Goal: Task Accomplishment & Management: Use online tool/utility

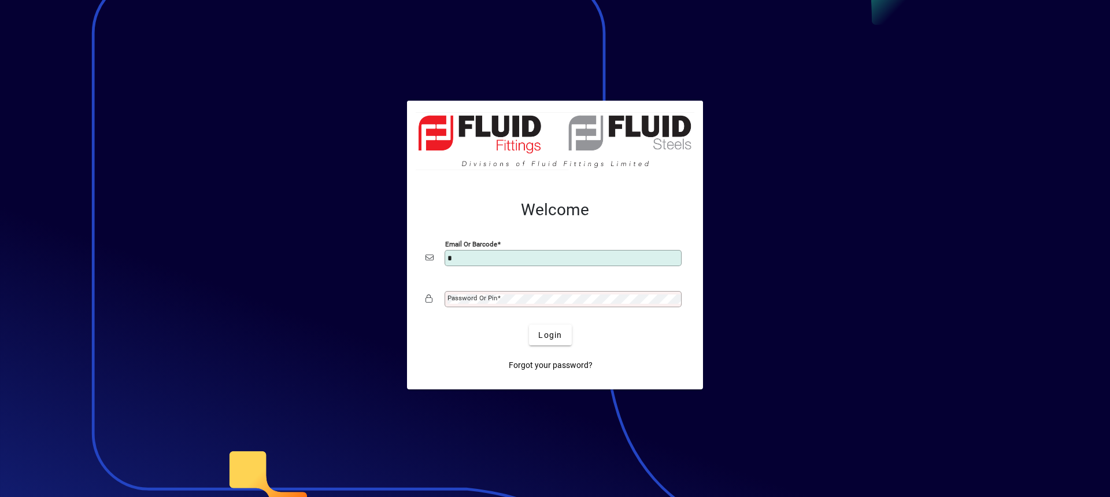
type input "**********"
click at [458, 299] on mat-label "Password or Pin" at bounding box center [472, 298] width 50 height 8
click at [529, 324] on button "Login" at bounding box center [550, 334] width 42 height 21
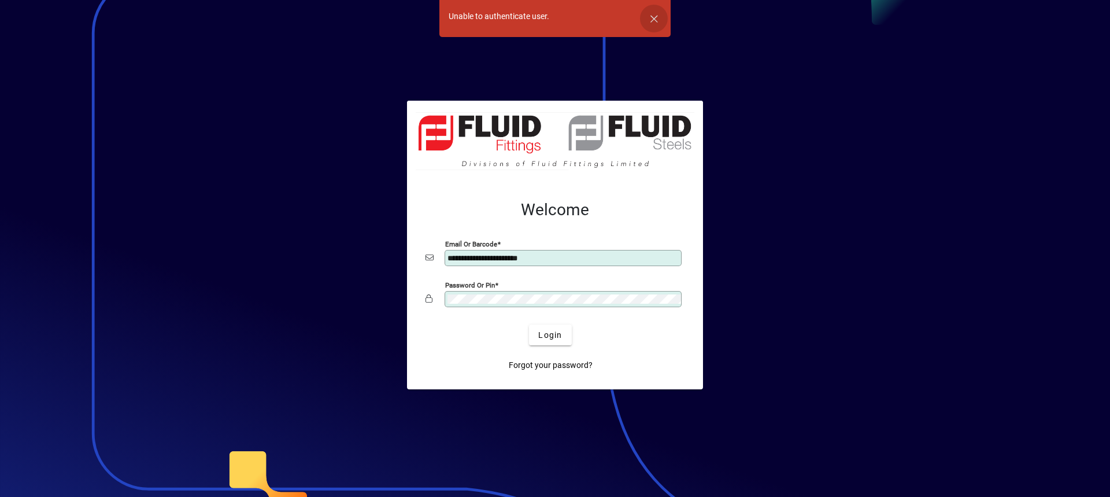
click at [660, 14] on span "button" at bounding box center [654, 19] width 28 height 28
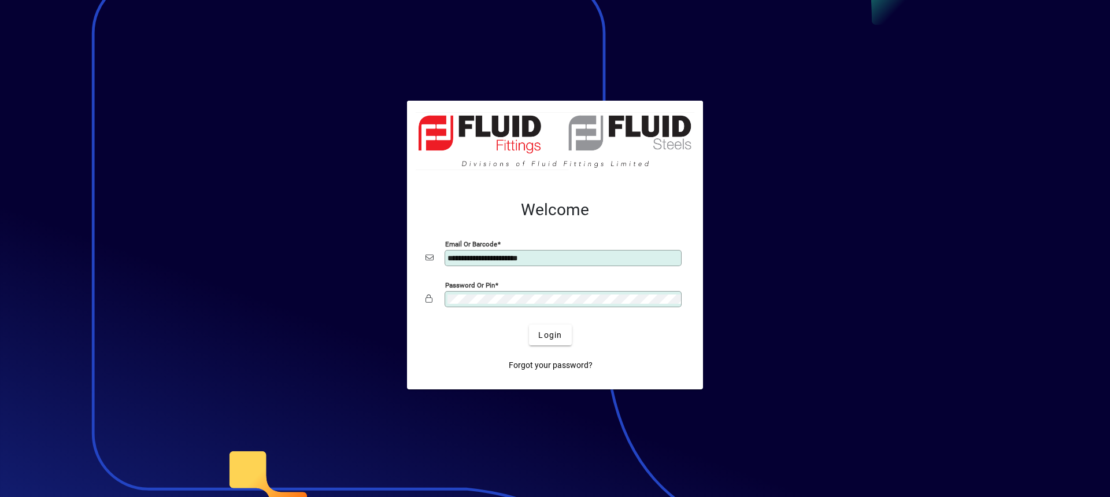
drag, startPoint x: 515, startPoint y: 291, endPoint x: 487, endPoint y: 291, distance: 28.3
click at [487, 291] on div "Password or Pin" at bounding box center [563, 299] width 237 height 16
click at [431, 301] on div "Password or Pin" at bounding box center [554, 299] width 259 height 22
click at [529, 324] on button "Login" at bounding box center [550, 334] width 42 height 21
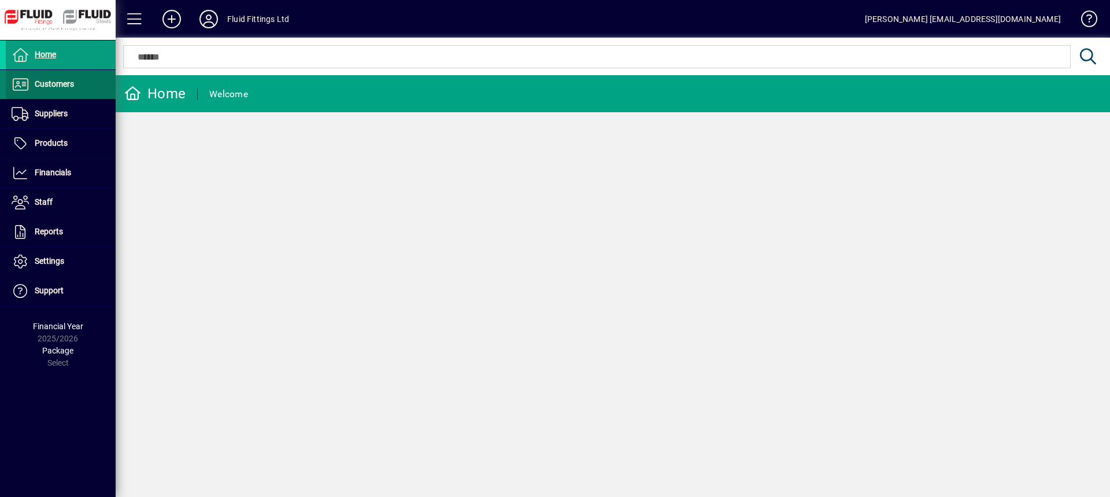
click at [39, 82] on span "Customers" at bounding box center [54, 83] width 39 height 9
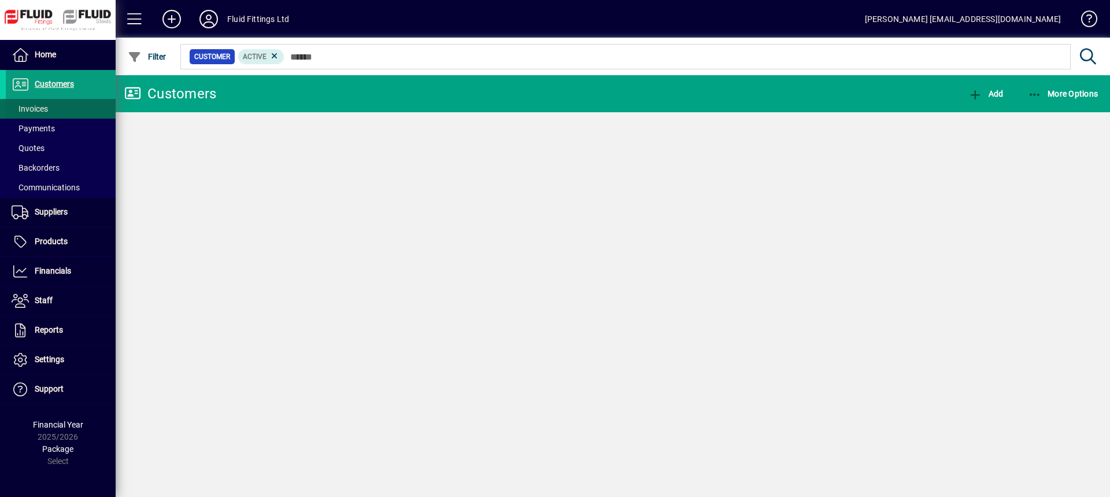
click at [35, 110] on span "Invoices" at bounding box center [30, 108] width 36 height 9
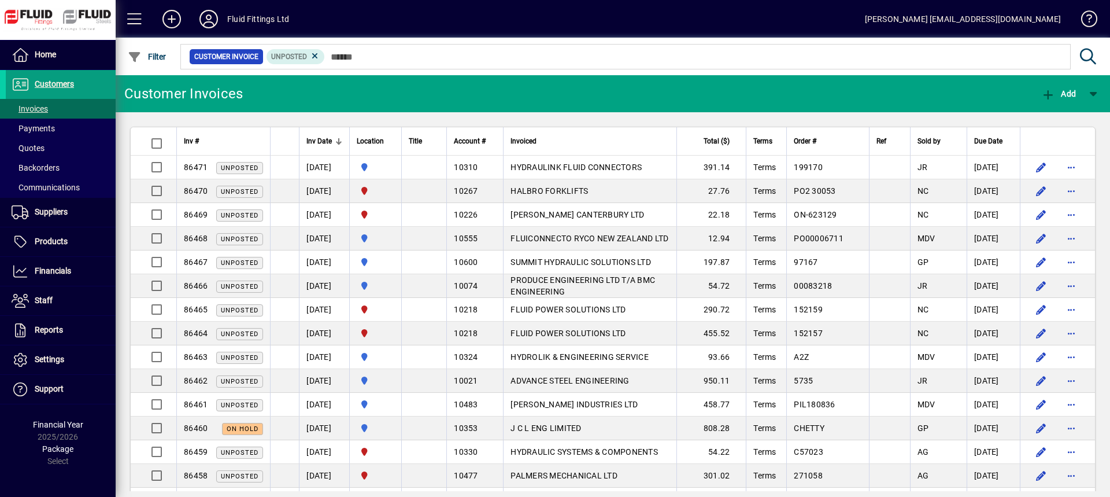
click at [737, 138] on div at bounding box center [735, 139] width 3 height 3
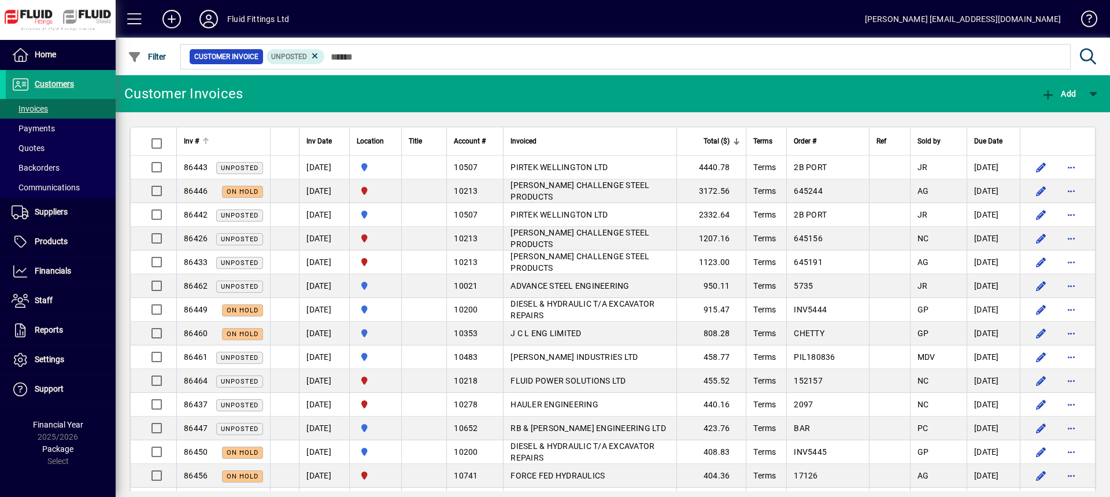
click at [221, 130] on th "Inv #" at bounding box center [223, 141] width 94 height 28
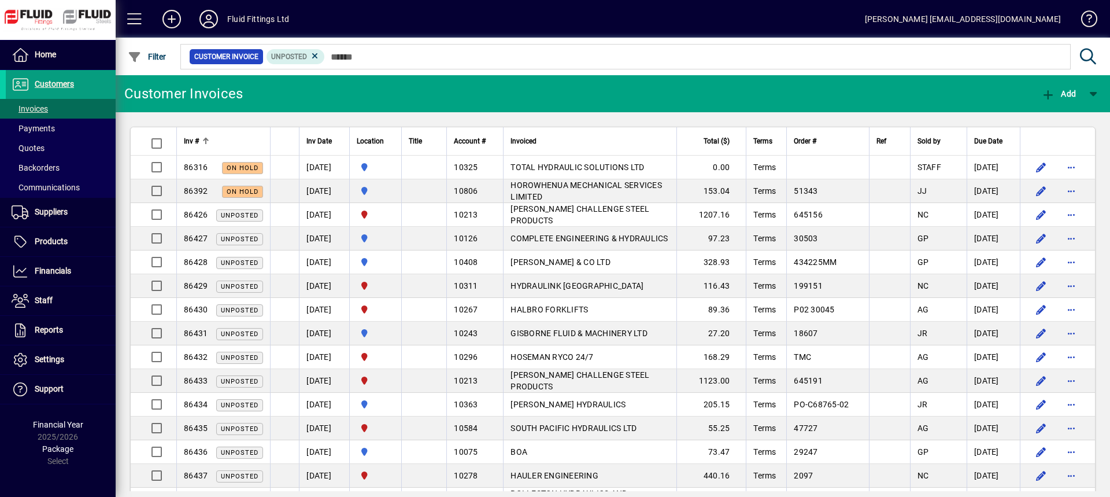
click at [223, 139] on div "Inv #" at bounding box center [223, 141] width 79 height 13
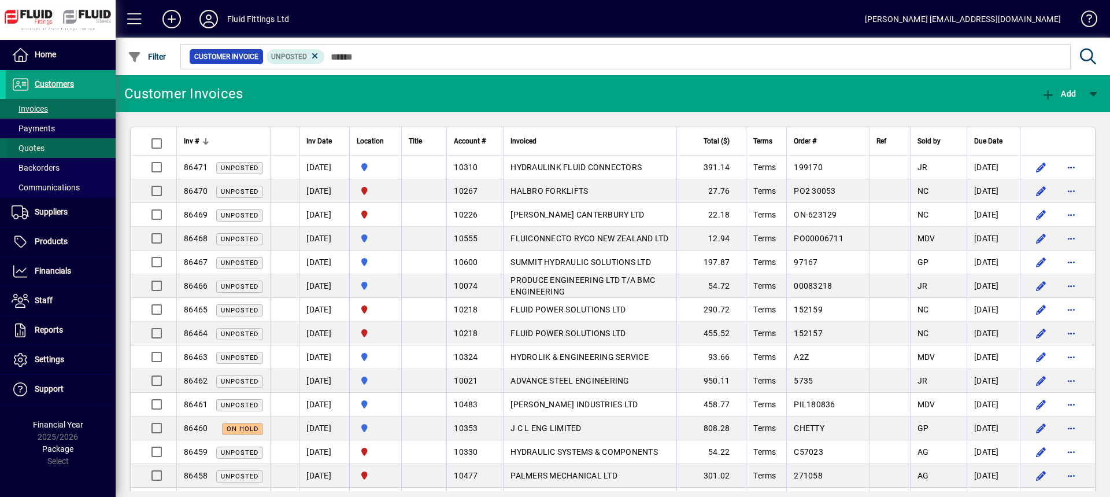
click at [42, 145] on span "Quotes" at bounding box center [28, 147] width 33 height 9
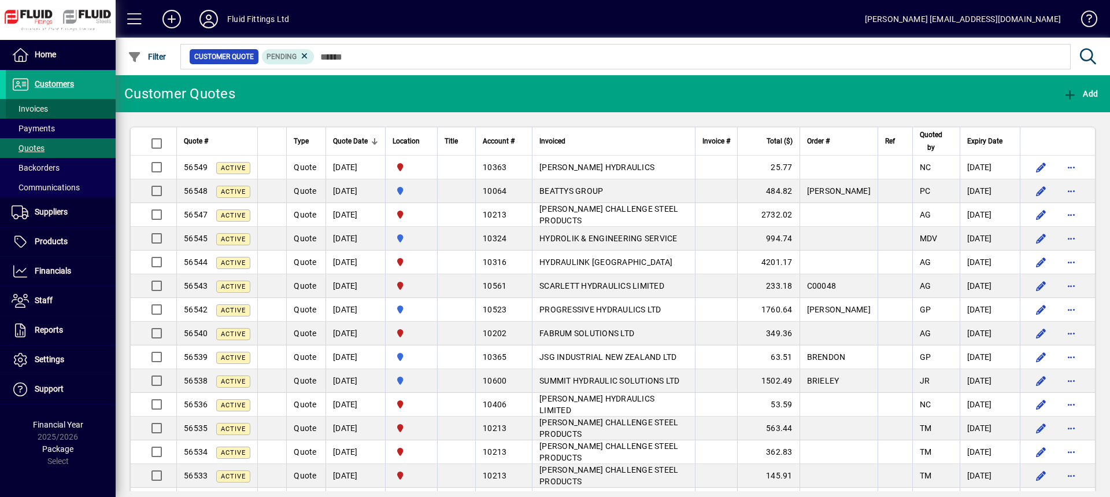
click at [39, 112] on span "Invoices" at bounding box center [30, 108] width 36 height 9
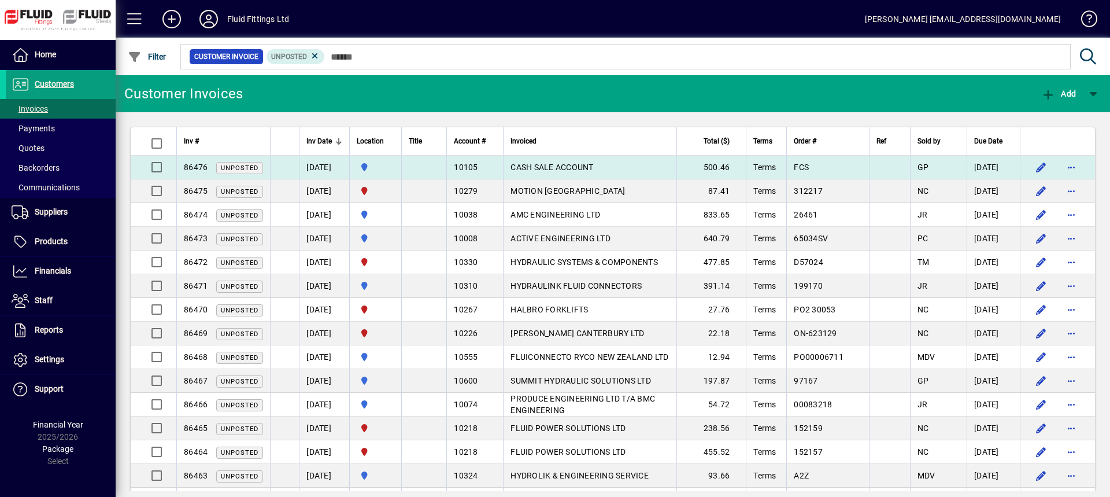
click at [580, 165] on span "CASH SALE ACCOUNT" at bounding box center [551, 166] width 83 height 9
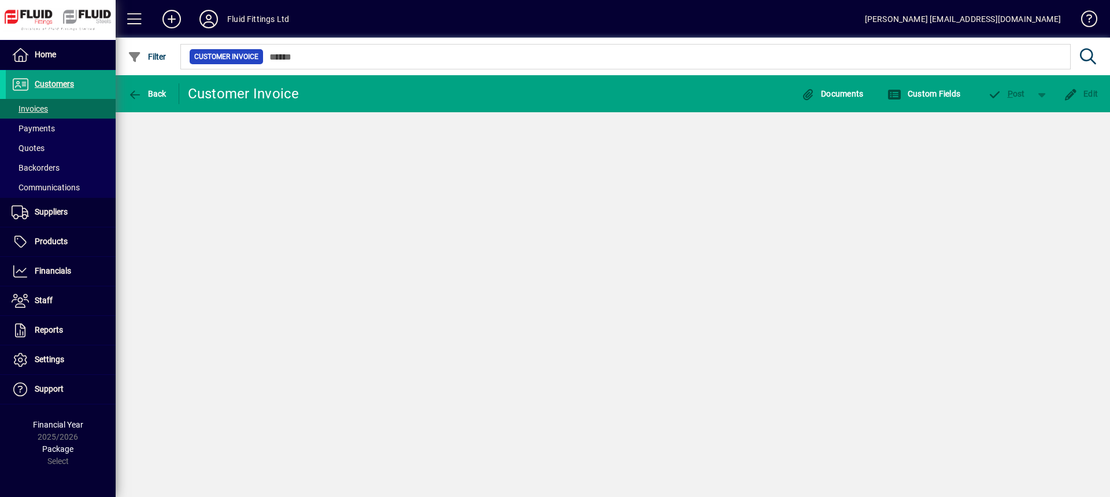
click at [580, 165] on div "Back Customer Invoice Documents Custom Fields P ost Edit" at bounding box center [613, 285] width 994 height 421
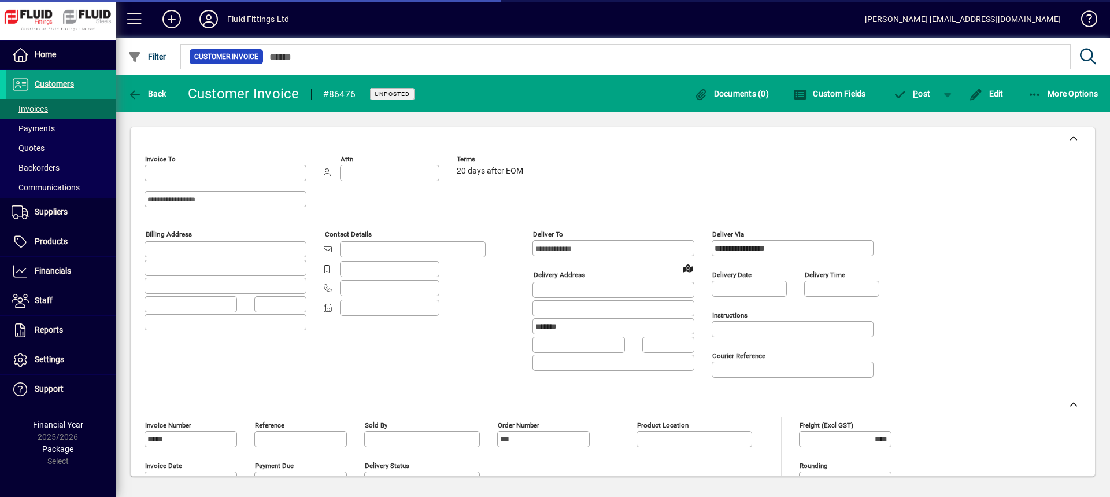
type input "**********"
type input "********"
type input "**********"
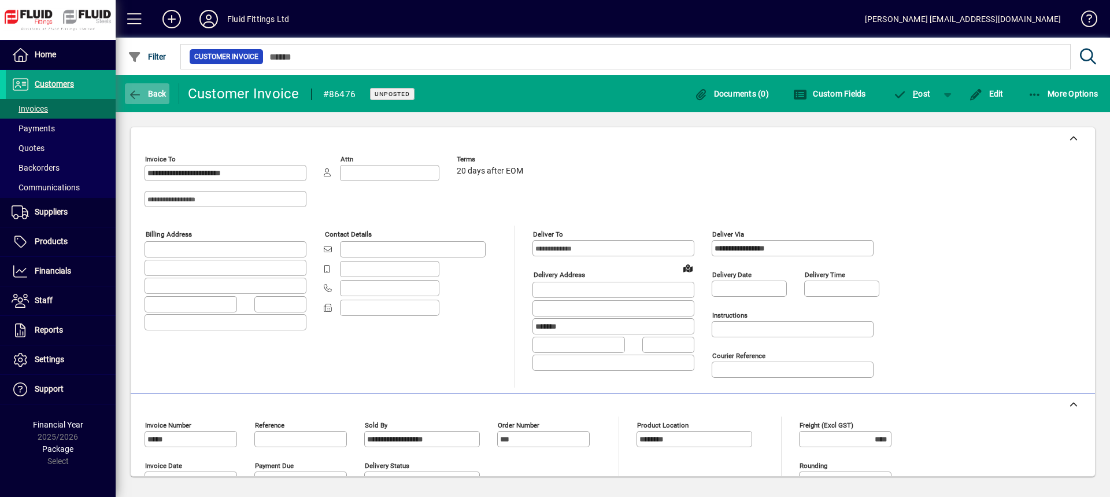
click at [148, 96] on span "Back" at bounding box center [147, 93] width 39 height 9
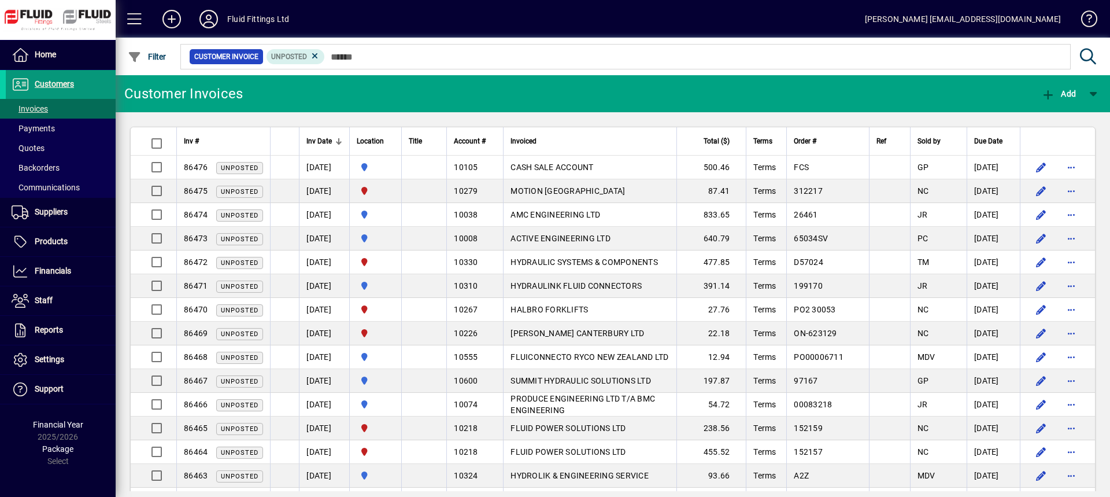
click at [66, 83] on span "Customers" at bounding box center [54, 83] width 39 height 9
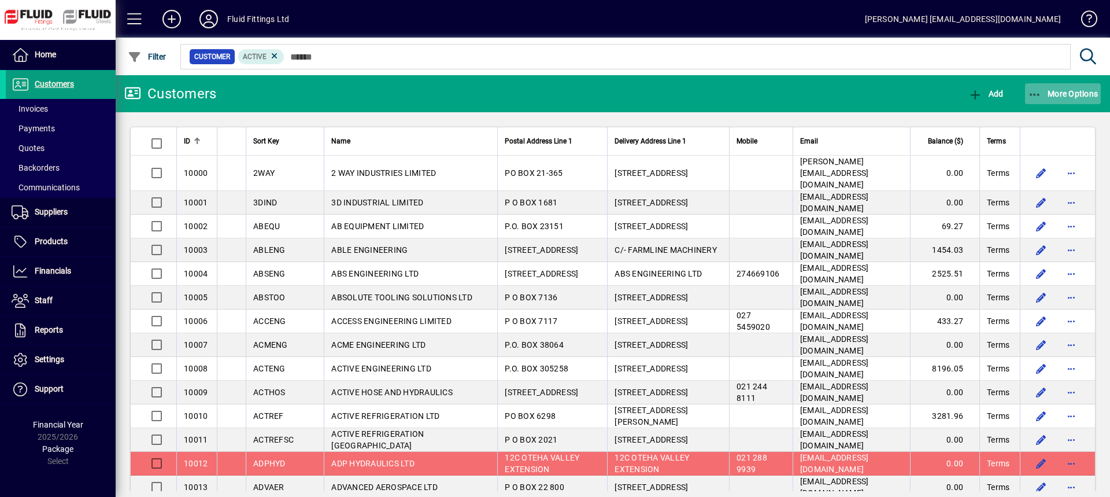
click at [1070, 85] on span "button" at bounding box center [1063, 94] width 76 height 28
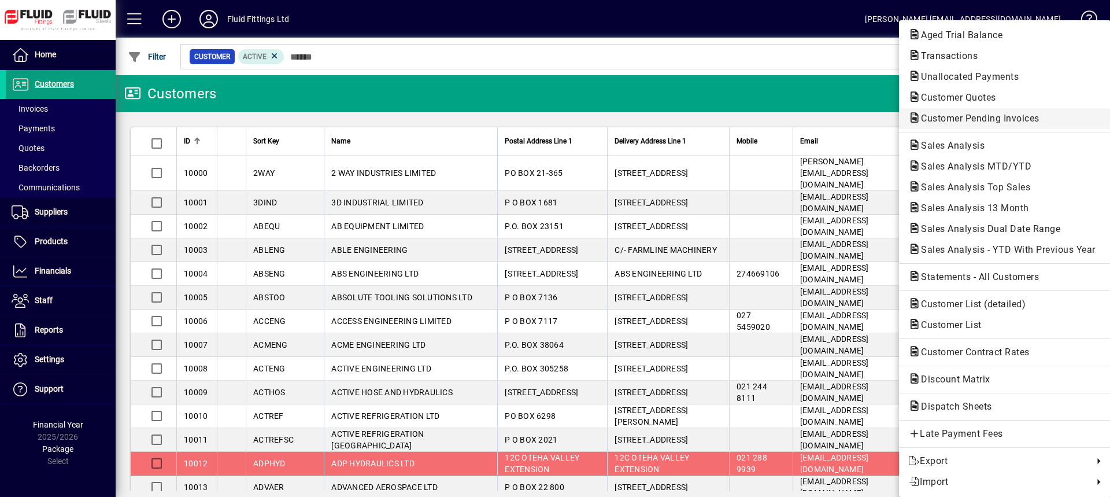
click at [963, 117] on span "Customer Pending Invoices" at bounding box center [976, 118] width 137 height 11
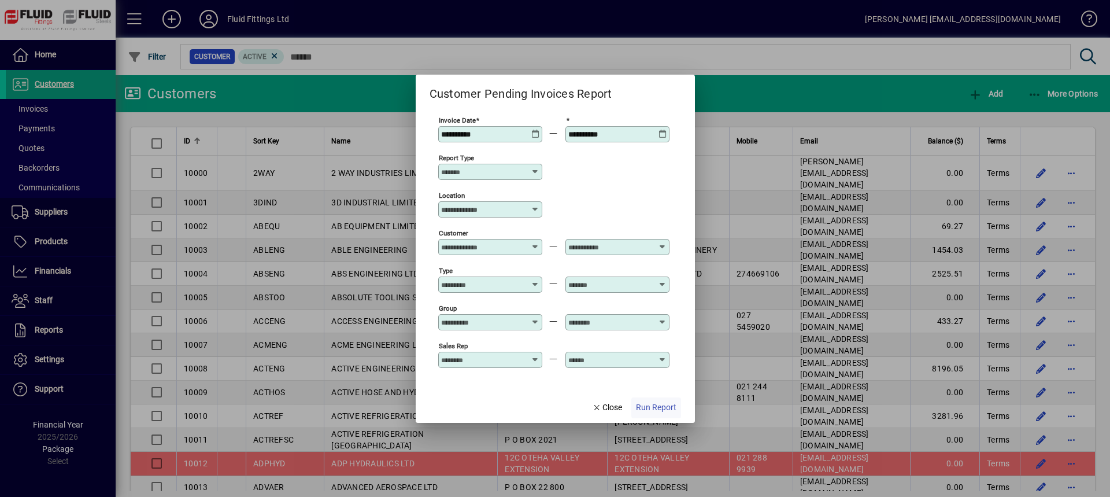
click at [649, 408] on span "Run Report" at bounding box center [656, 407] width 40 height 12
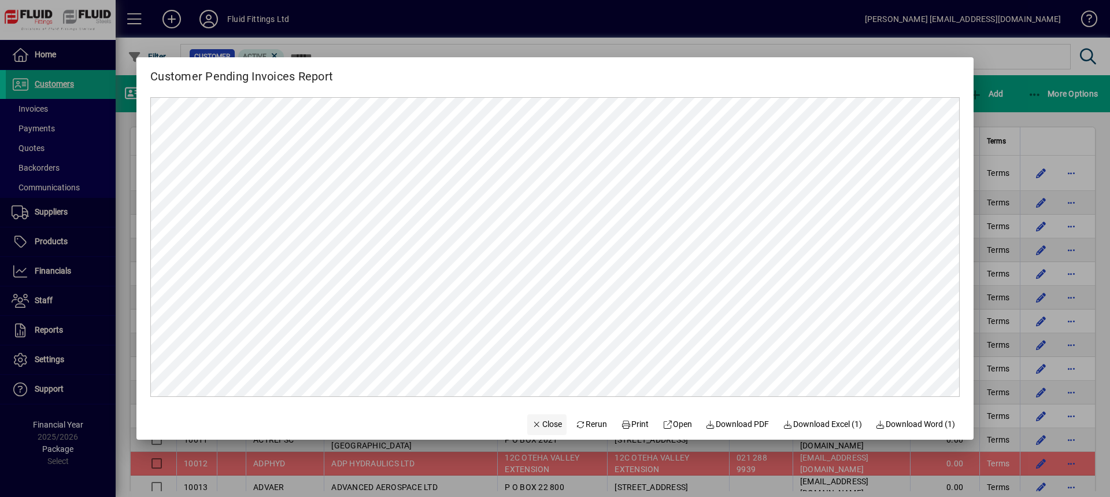
click at [547, 425] on span "Close" at bounding box center [547, 424] width 30 height 12
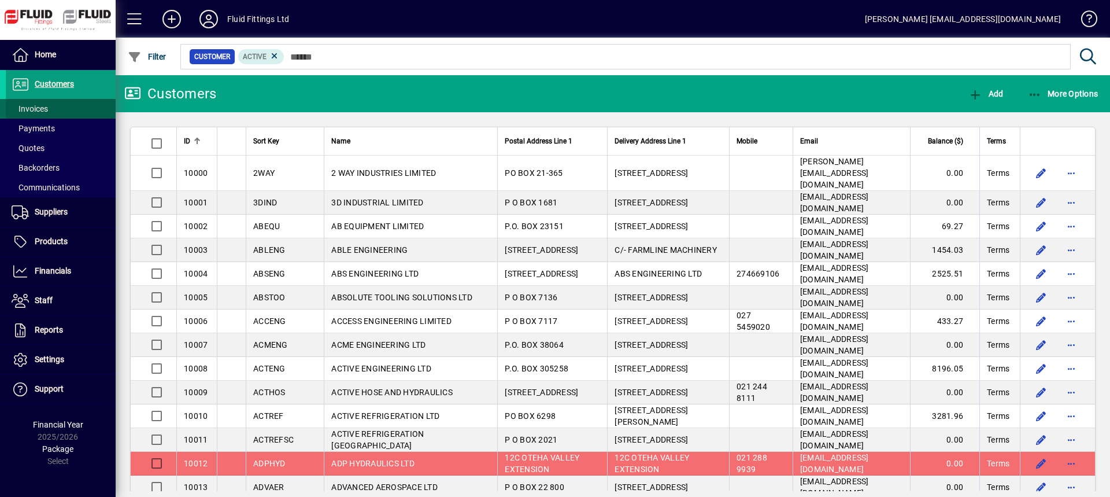
click at [63, 103] on span at bounding box center [61, 109] width 110 height 28
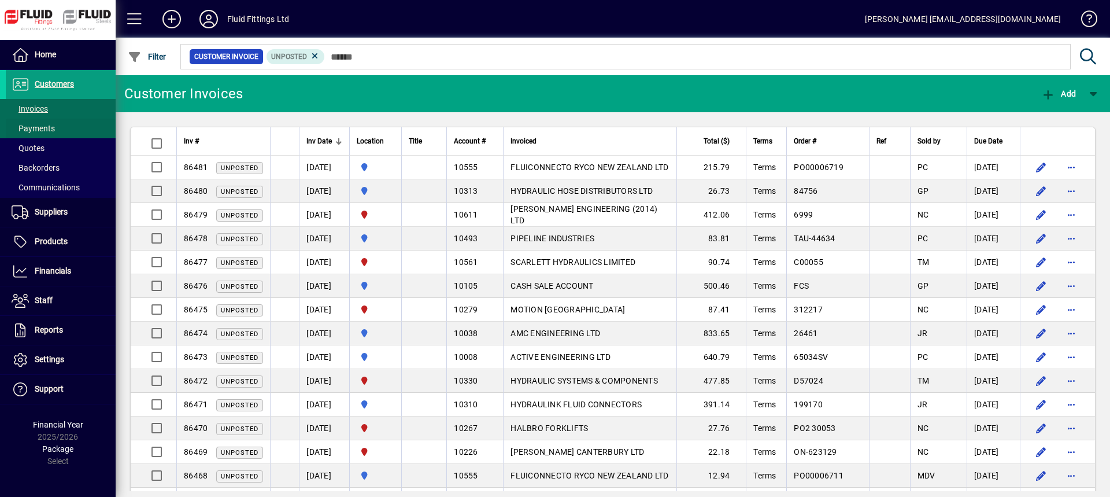
click at [32, 128] on span "Payments" at bounding box center [33, 128] width 43 height 9
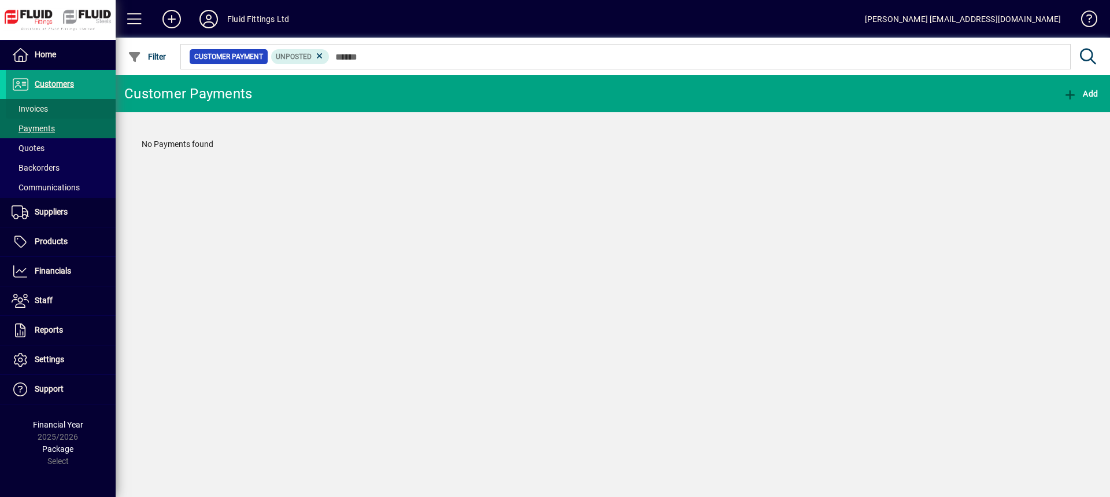
click at [31, 110] on span "Invoices" at bounding box center [30, 108] width 36 height 9
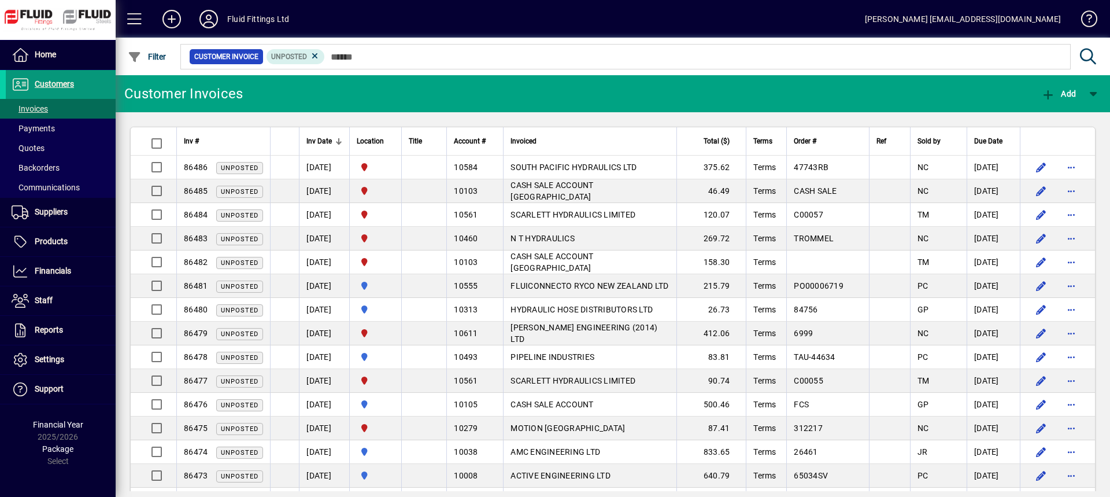
click at [64, 87] on span "Customers" at bounding box center [54, 83] width 39 height 9
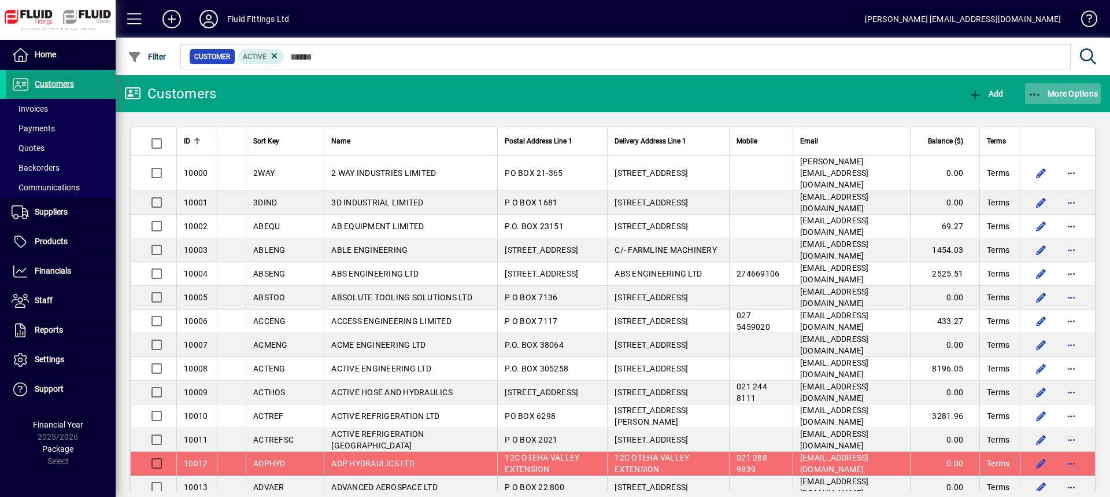
click at [1077, 89] on span "More Options" at bounding box center [1063, 93] width 71 height 9
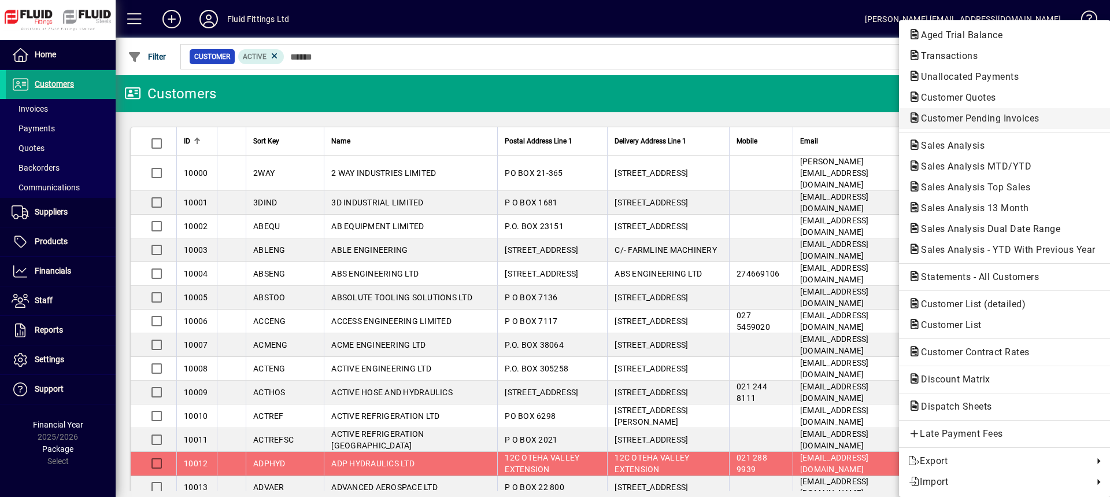
click at [972, 121] on span "Customer Pending Invoices" at bounding box center [976, 118] width 137 height 11
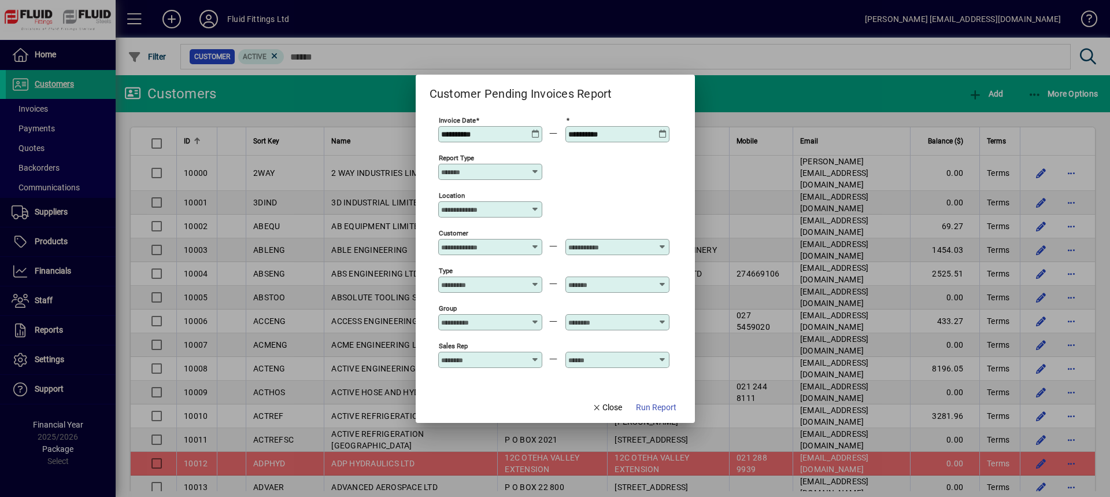
drag, startPoint x: 0, startPoint y: 0, endPoint x: 655, endPoint y: 408, distance: 771.8
click at [656, 409] on span "Run Report" at bounding box center [656, 407] width 40 height 12
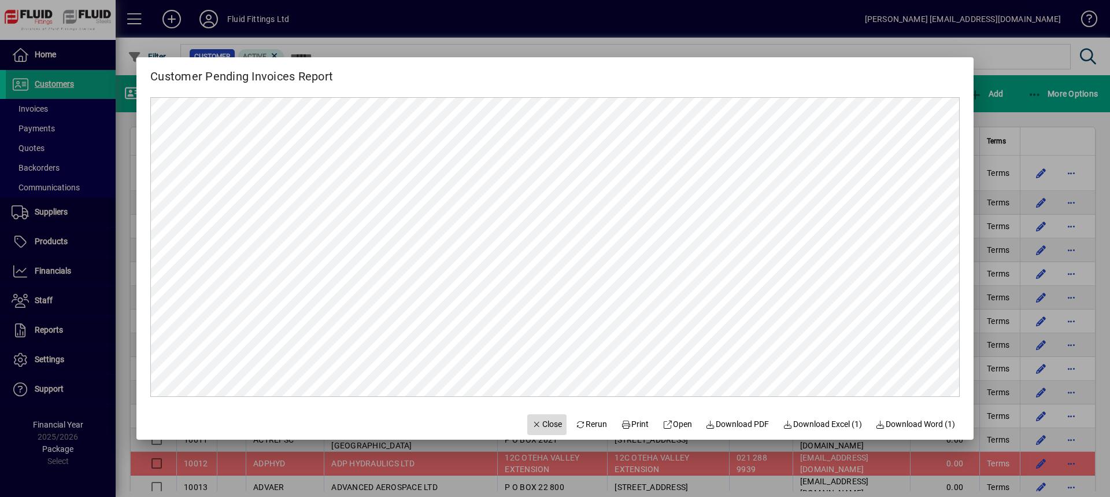
click at [545, 425] on span "Close" at bounding box center [547, 424] width 30 height 12
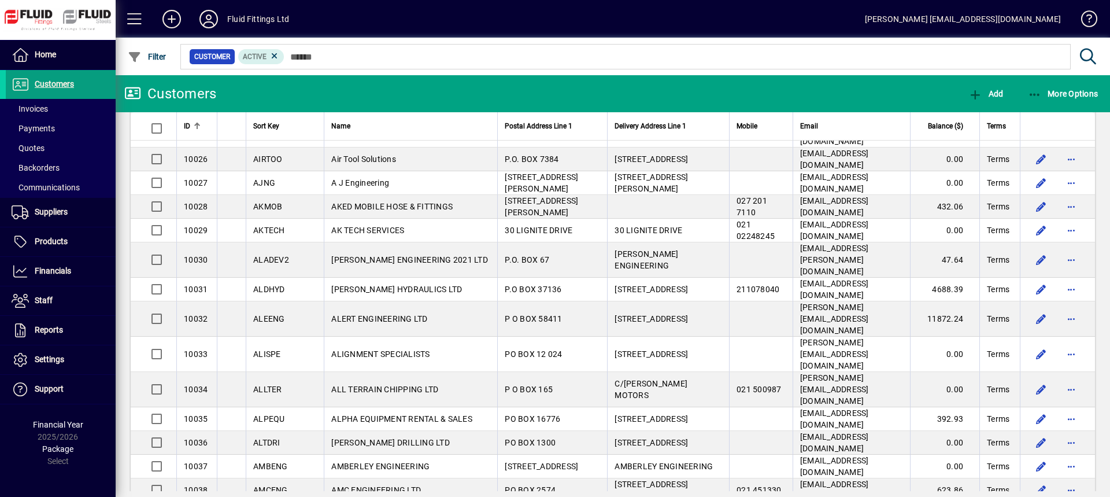
scroll to position [578, 0]
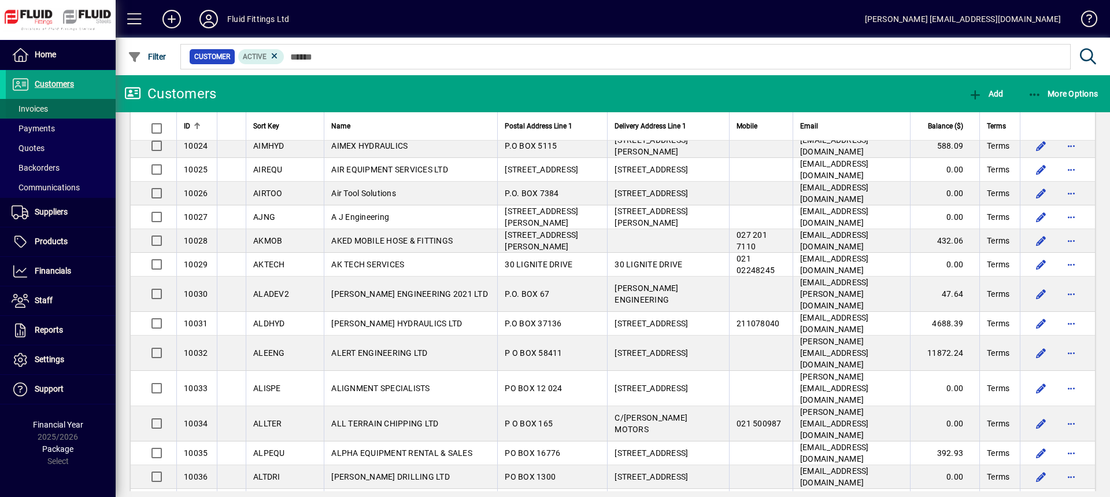
click at [49, 108] on span at bounding box center [61, 109] width 110 height 28
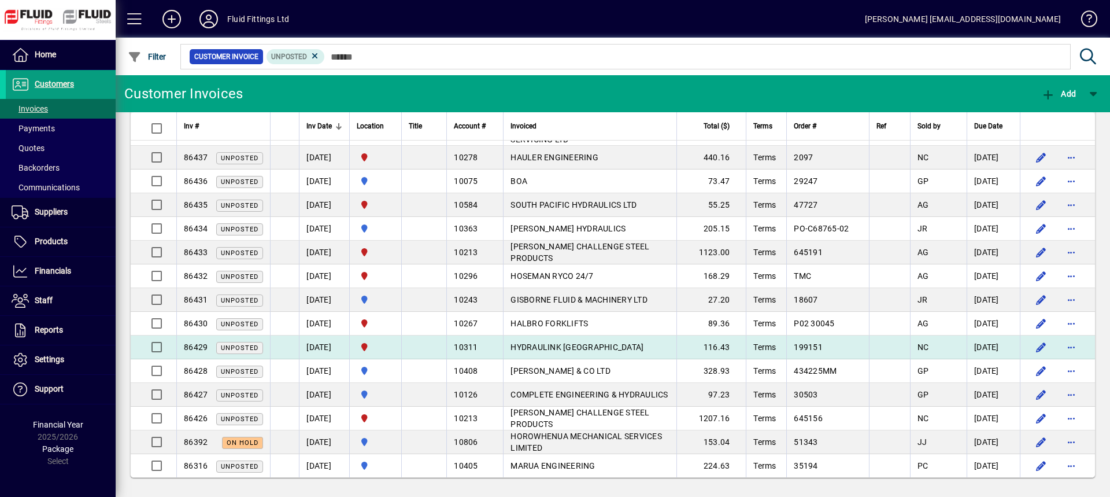
scroll to position [1172, 0]
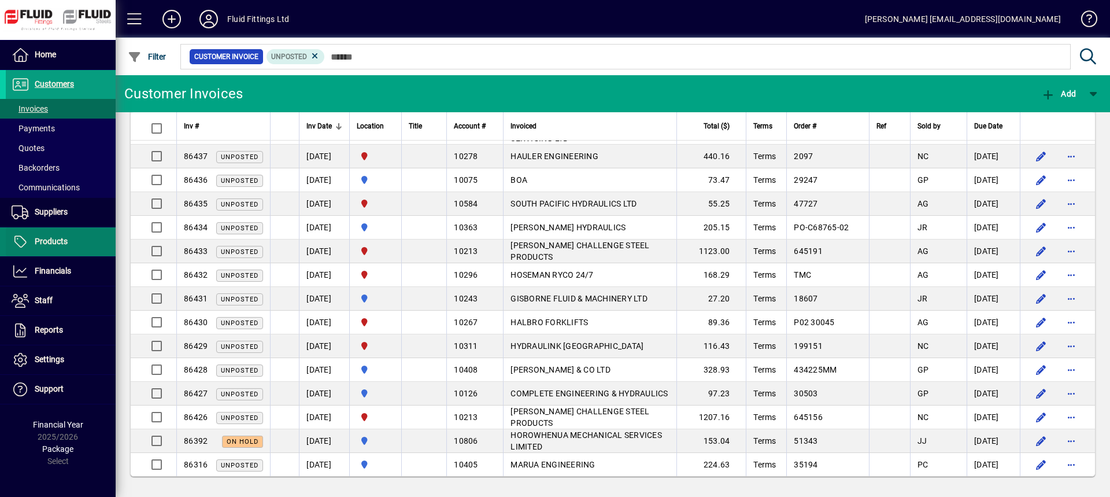
click at [54, 242] on span "Products" at bounding box center [51, 240] width 33 height 9
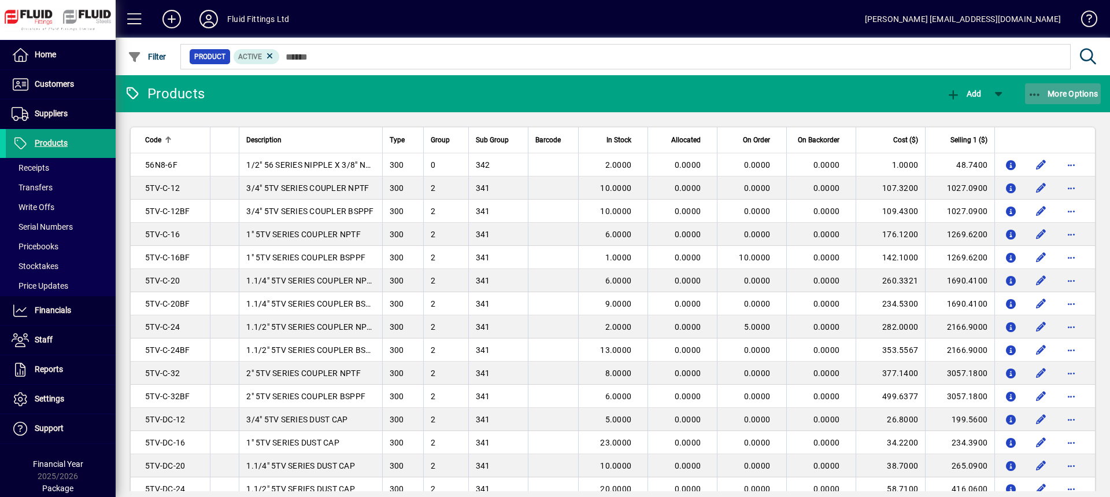
click at [1078, 90] on span "More Options" at bounding box center [1063, 93] width 71 height 9
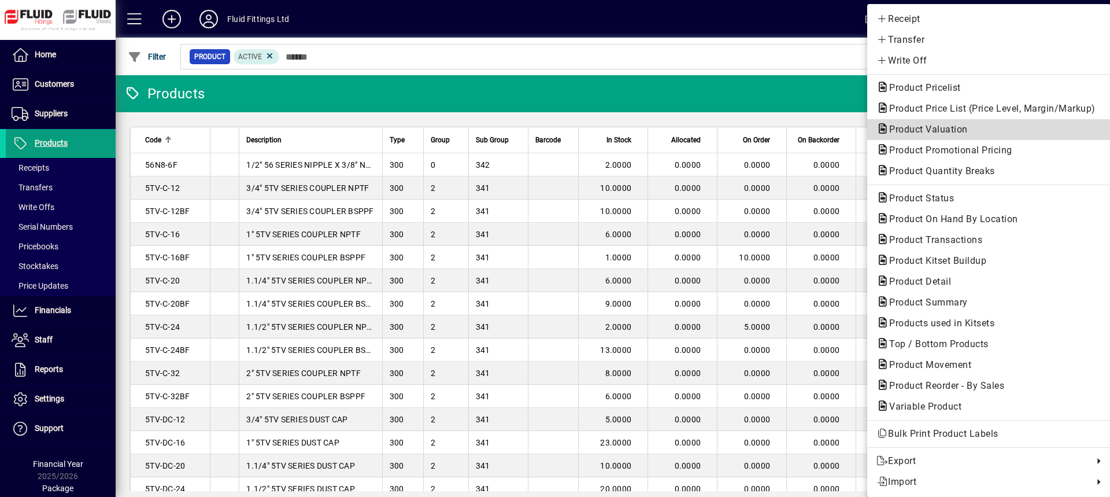
click at [932, 129] on span "Product Valuation" at bounding box center [924, 129] width 97 height 11
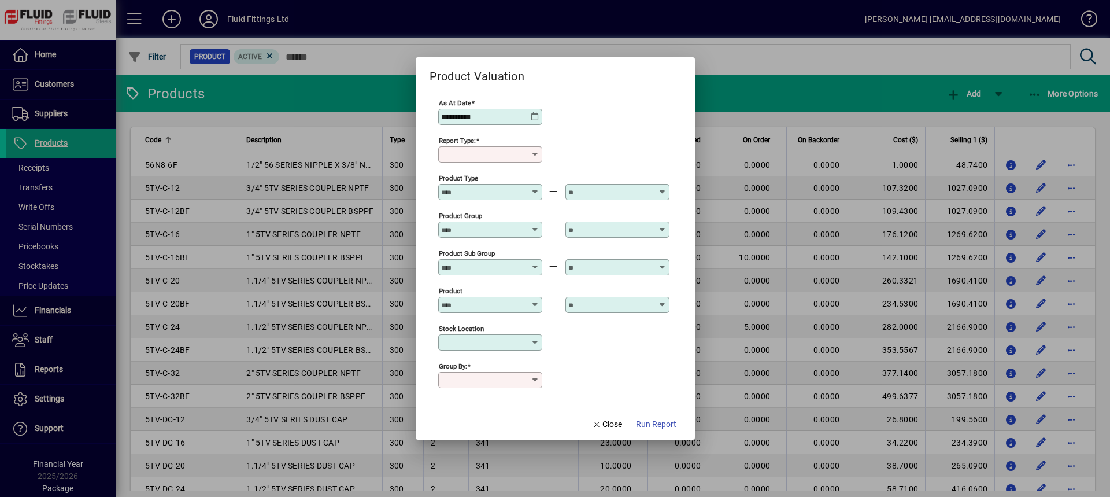
type input "******"
type input "**********"
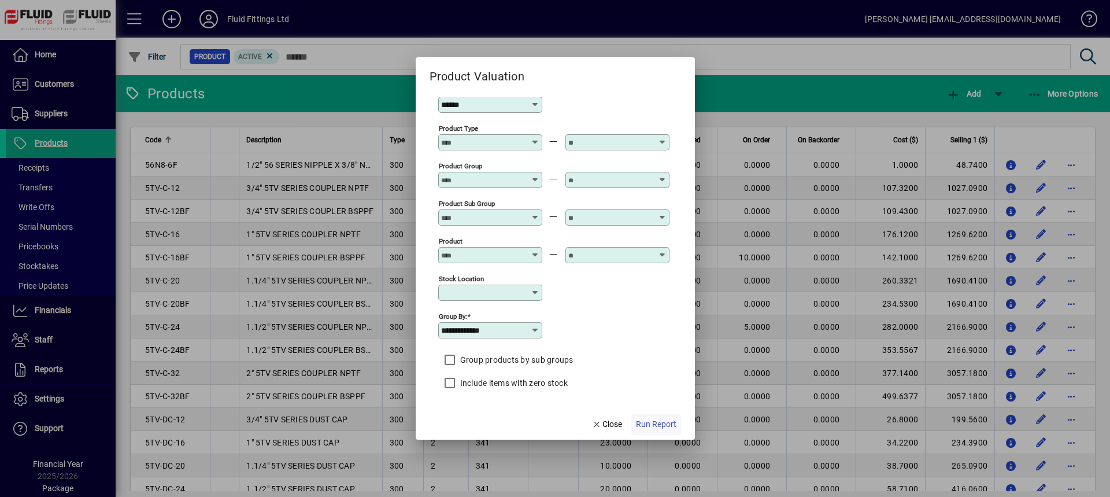
click at [664, 424] on span "Run Report" at bounding box center [656, 424] width 40 height 12
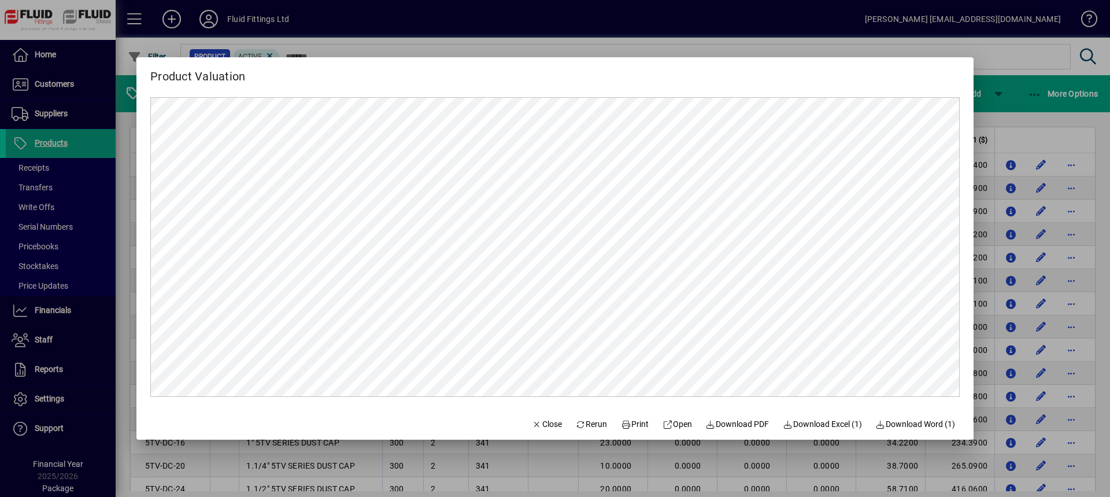
scroll to position [0, 0]
click at [543, 423] on span "Close" at bounding box center [547, 424] width 30 height 12
